Goal: Task Accomplishment & Management: Complete application form

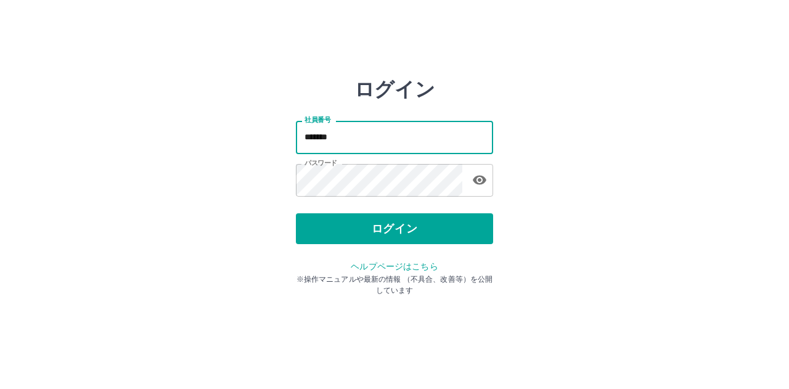
type input "*******"
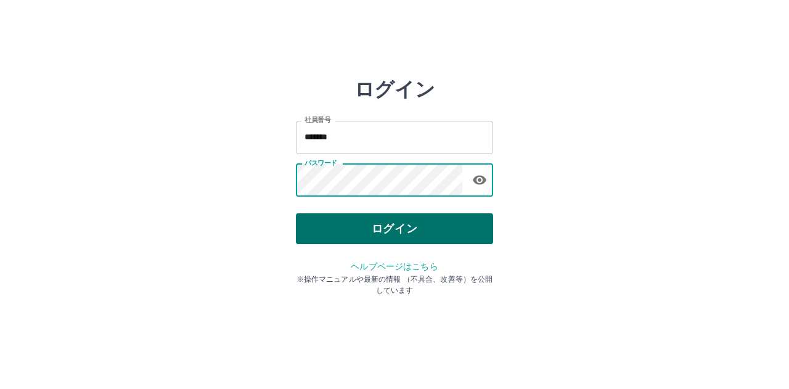
click at [385, 232] on button "ログイン" at bounding box center [394, 228] width 197 height 31
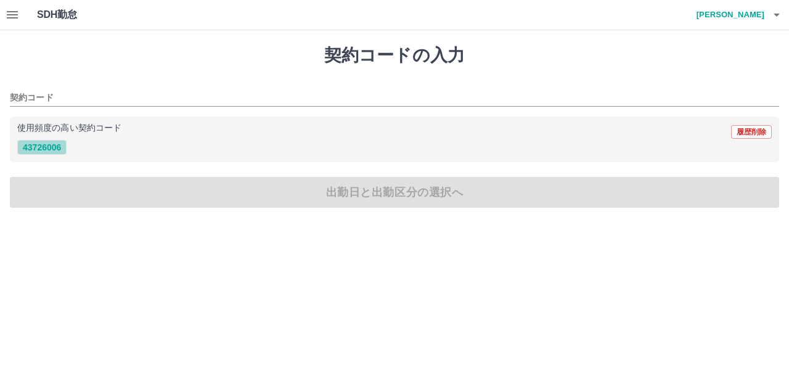
click at [52, 149] on button "43726006" at bounding box center [41, 147] width 49 height 15
type input "********"
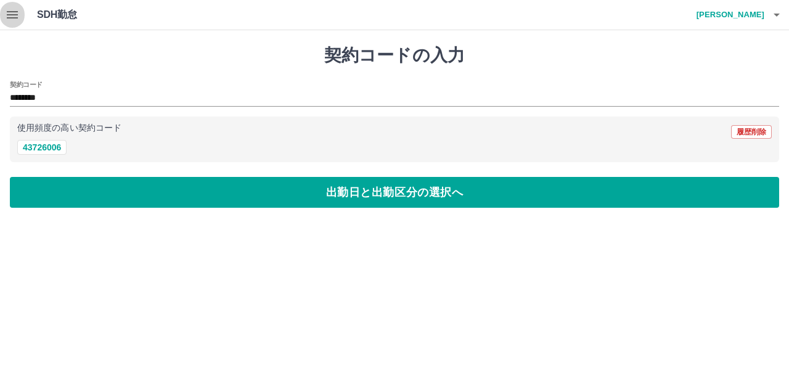
click at [8, 10] on icon "button" at bounding box center [12, 14] width 15 height 15
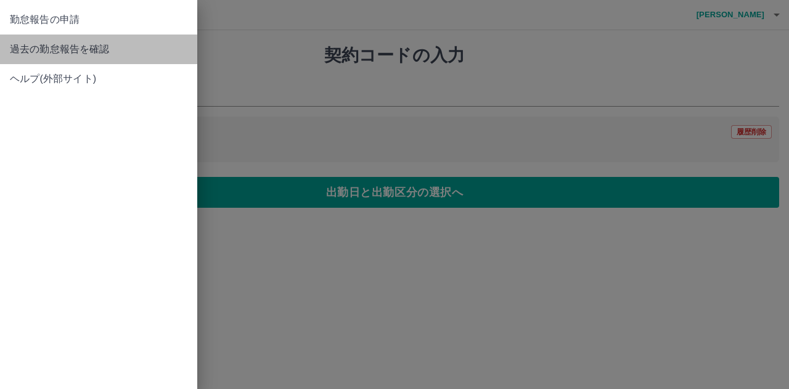
click at [37, 49] on span "過去の勤怠報告を確認" at bounding box center [98, 49] width 177 height 15
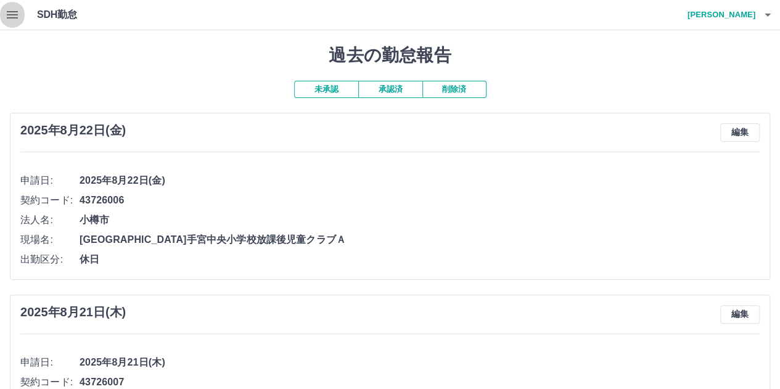
click at [18, 15] on icon "button" at bounding box center [12, 14] width 15 height 15
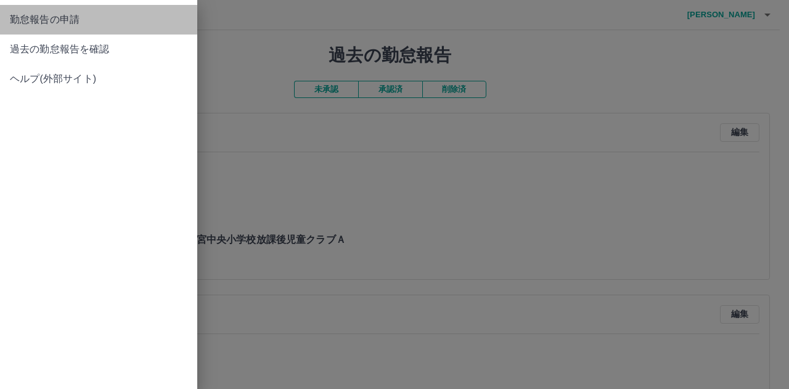
click at [23, 21] on span "勤怠報告の申請" at bounding box center [98, 19] width 177 height 15
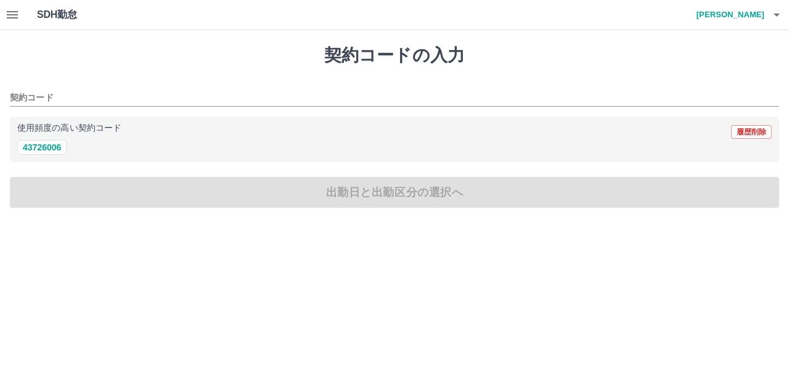
drag, startPoint x: 51, startPoint y: 131, endPoint x: 56, endPoint y: 139, distance: 8.9
click at [56, 139] on div "使用頻度の高い契約コード 履歴削除" at bounding box center [394, 132] width 754 height 16
click at [54, 145] on button "43726006" at bounding box center [41, 147] width 49 height 15
type input "********"
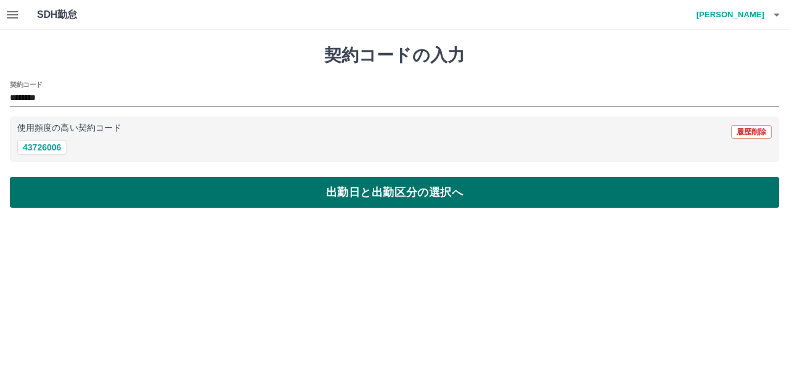
click at [67, 184] on button "出勤日と出勤区分の選択へ" at bounding box center [394, 192] width 769 height 31
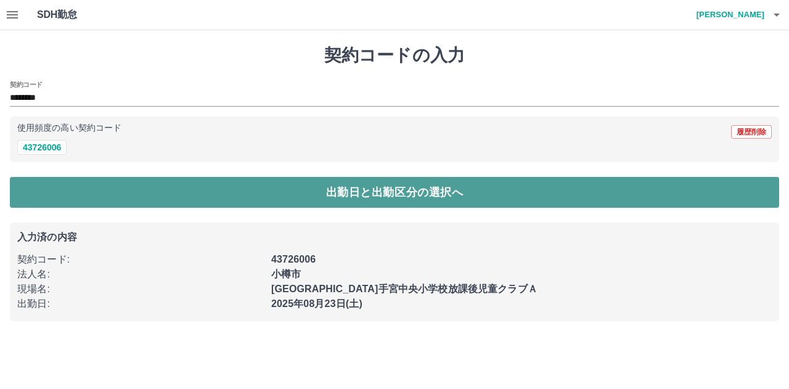
click at [62, 188] on button "出勤日と出勤区分の選択へ" at bounding box center [394, 192] width 769 height 31
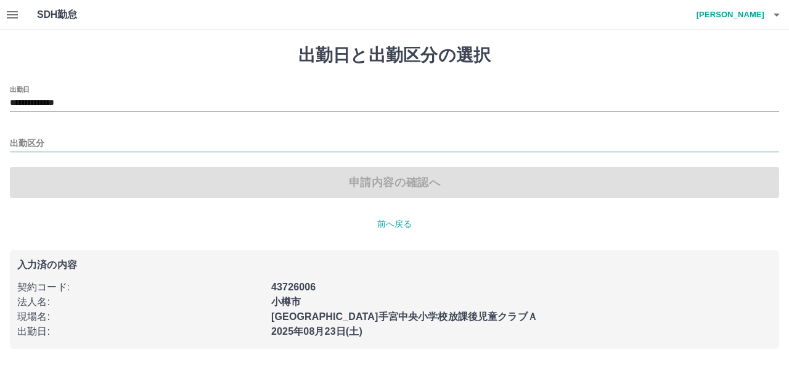
click at [89, 141] on input "出勤区分" at bounding box center [394, 143] width 769 height 15
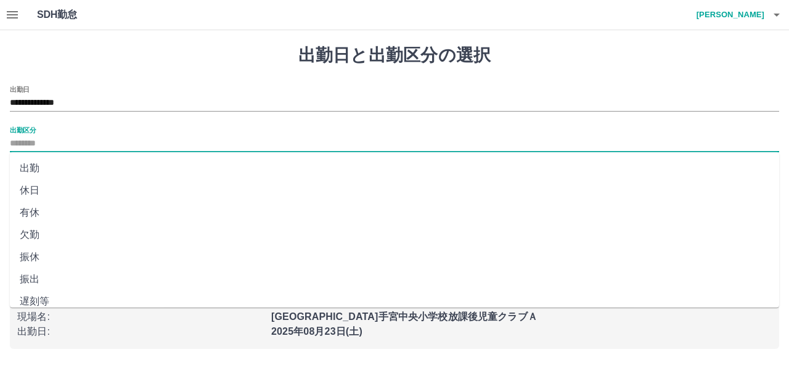
click at [65, 220] on li "有休" at bounding box center [394, 213] width 769 height 22
type input "**"
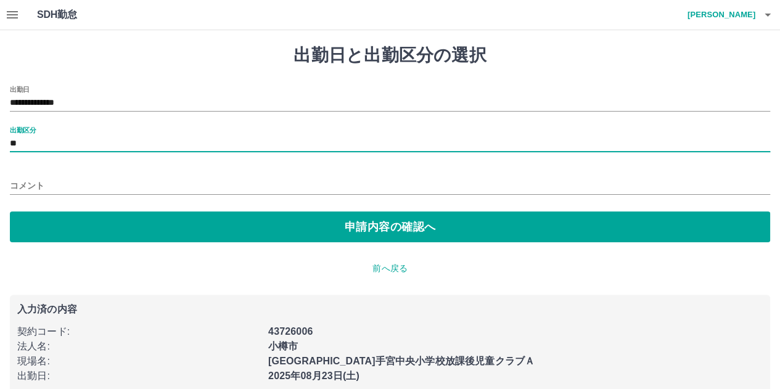
click at [65, 220] on button "申請内容の確認へ" at bounding box center [390, 226] width 760 height 31
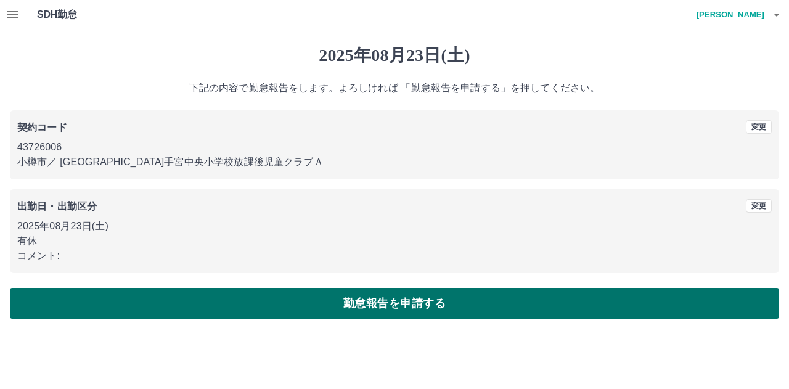
click at [123, 305] on button "勤怠報告を申請する" at bounding box center [394, 303] width 769 height 31
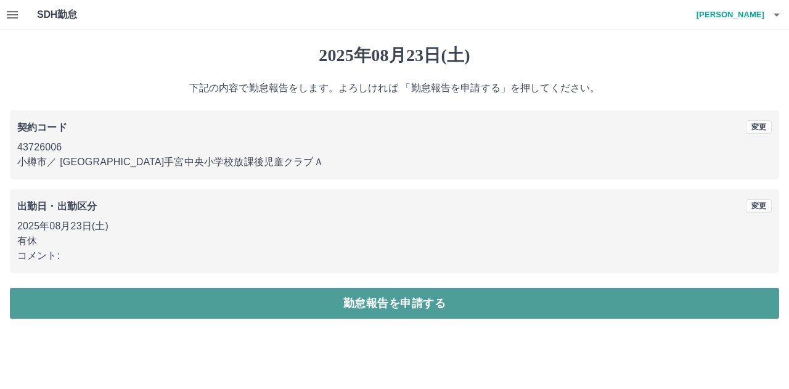
click at [123, 305] on button "勤怠報告を申請する" at bounding box center [394, 303] width 769 height 31
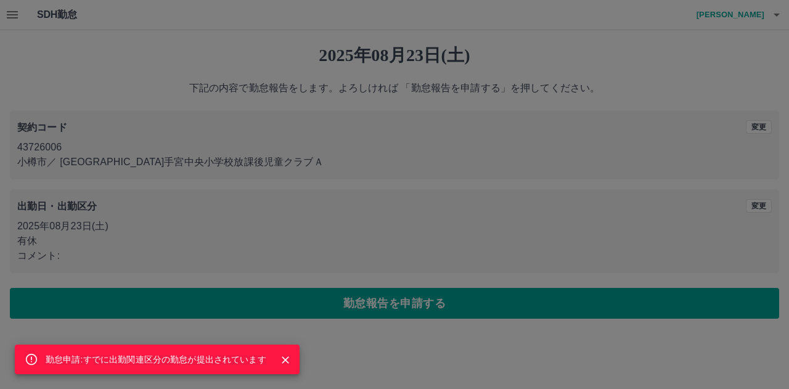
click at [287, 356] on icon "Close" at bounding box center [285, 360] width 12 height 12
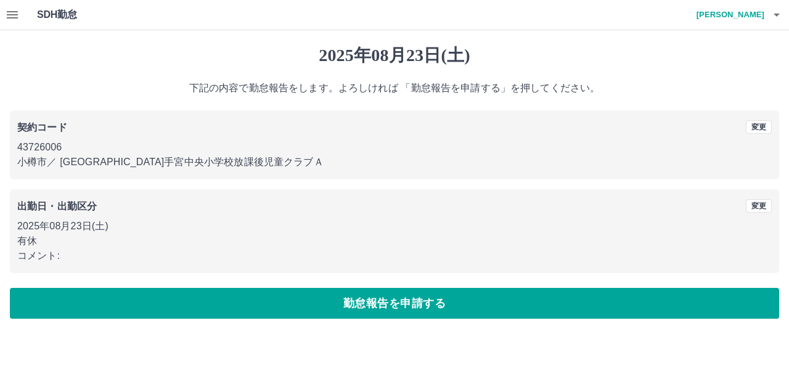
click at [11, 15] on icon "button" at bounding box center [12, 14] width 11 height 7
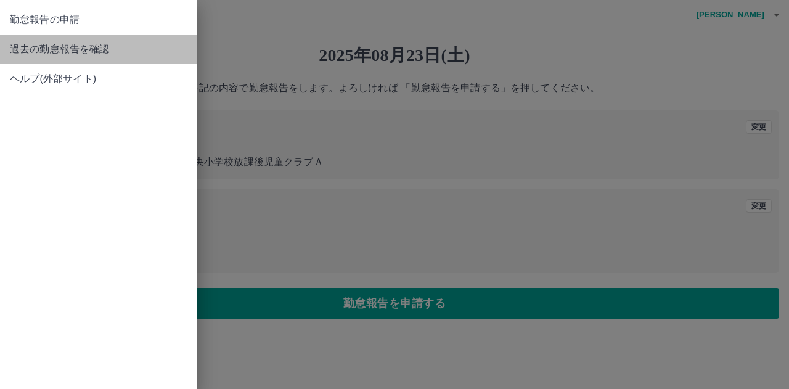
click at [29, 47] on span "過去の勤怠報告を確認" at bounding box center [98, 49] width 177 height 15
